Goal: Task Accomplishment & Management: Manage account settings

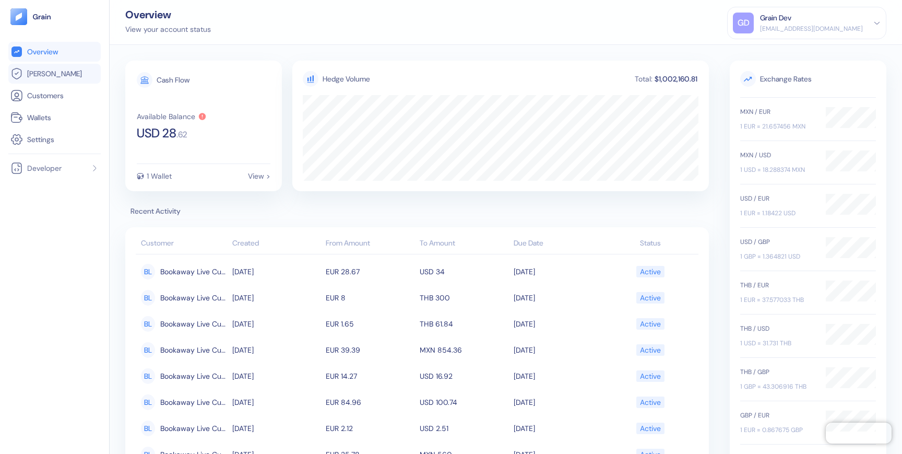
click at [56, 68] on link "Hedges" at bounding box center [54, 73] width 88 height 13
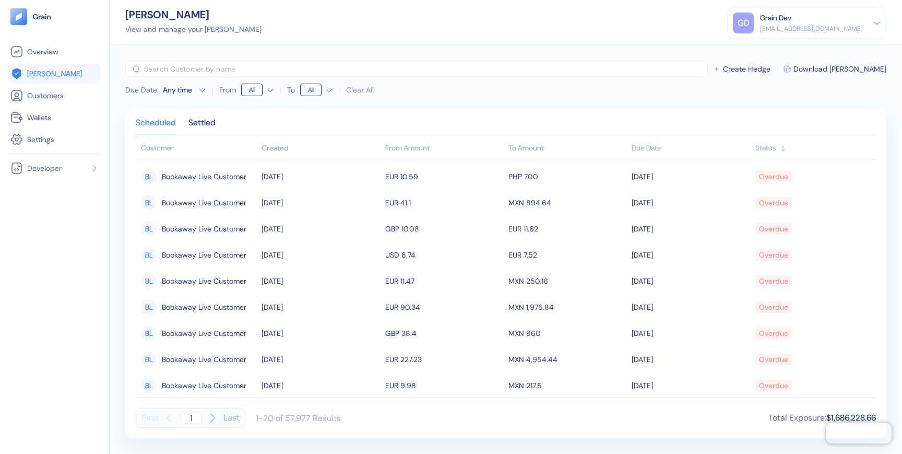
click at [810, 26] on div "dev+travelier@grainfinance.co" at bounding box center [811, 28] width 103 height 9
click at [775, 47] on div "Sign Out" at bounding box center [760, 51] width 29 height 11
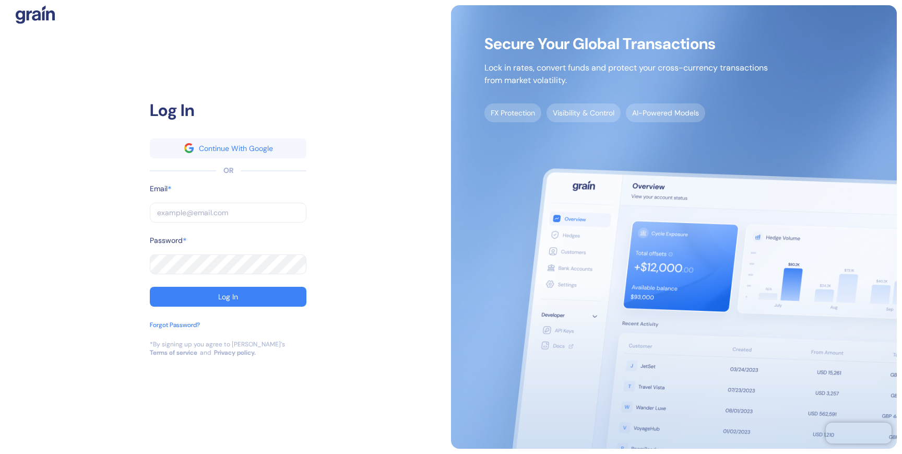
type input "i"
click at [412, 222] on div "Log In Continue With Google OR Email * i ​ Password * ​ Log In Forgot Password?…" at bounding box center [228, 226] width 446 height 443
click at [211, 210] on input "i" at bounding box center [228, 213] width 157 height 20
paste input "gili.travelier@grainfinanace.co"
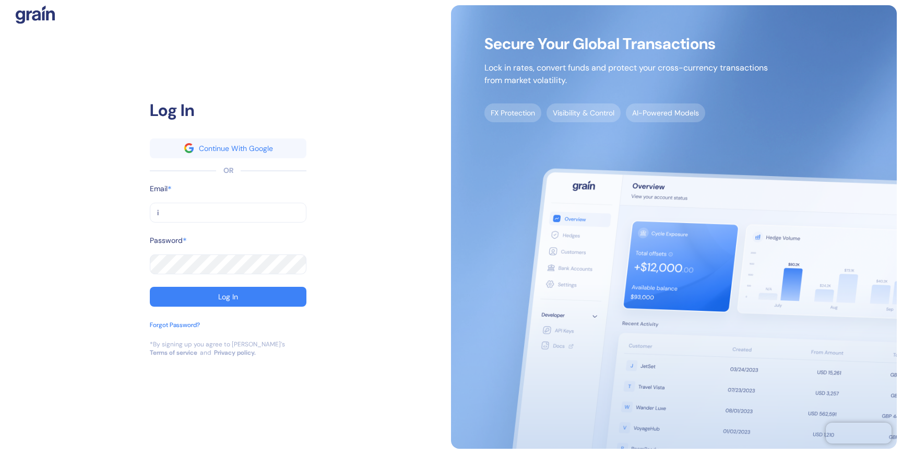
type input "gili.travelier@grainfinanace.co"
click at [228, 297] on div "Log In" at bounding box center [228, 296] width 20 height 7
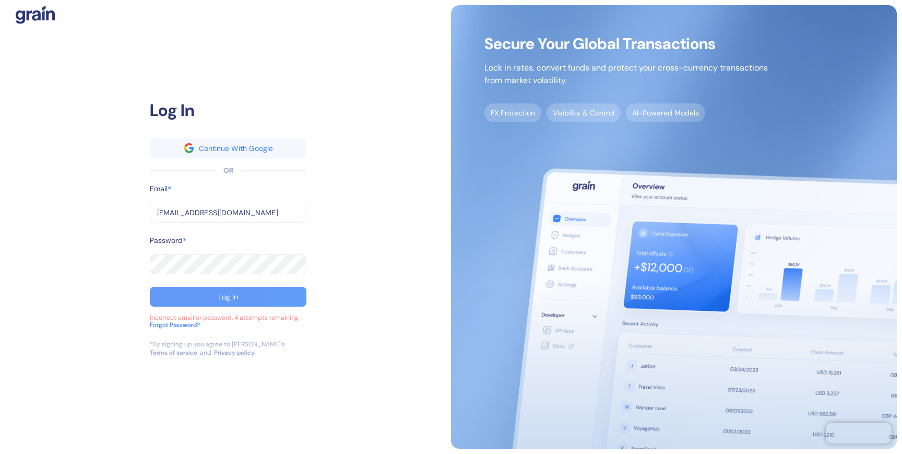
click at [228, 210] on input "gili.travelier@grainfinanace.co" at bounding box center [228, 213] width 157 height 20
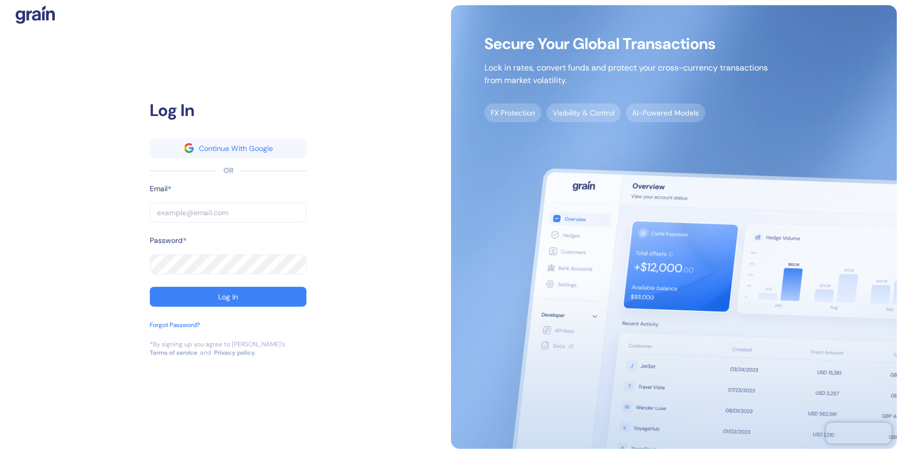
type input "d"
type input "[EMAIL_ADDRESS][DOMAIN_NAME]"
type input "dev+bookaway12go@grainfinance"
type input "[EMAIL_ADDRESS][DOMAIN_NAME]"
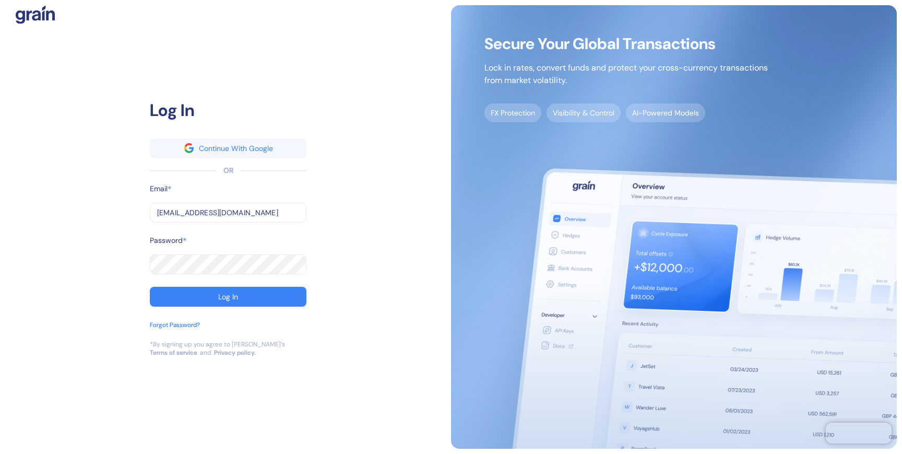
type input "[EMAIL_ADDRESS][DOMAIN_NAME]"
click at [150, 287] on button "Log In" at bounding box center [228, 297] width 157 height 20
